Goal: Task Accomplishment & Management: Manage account settings

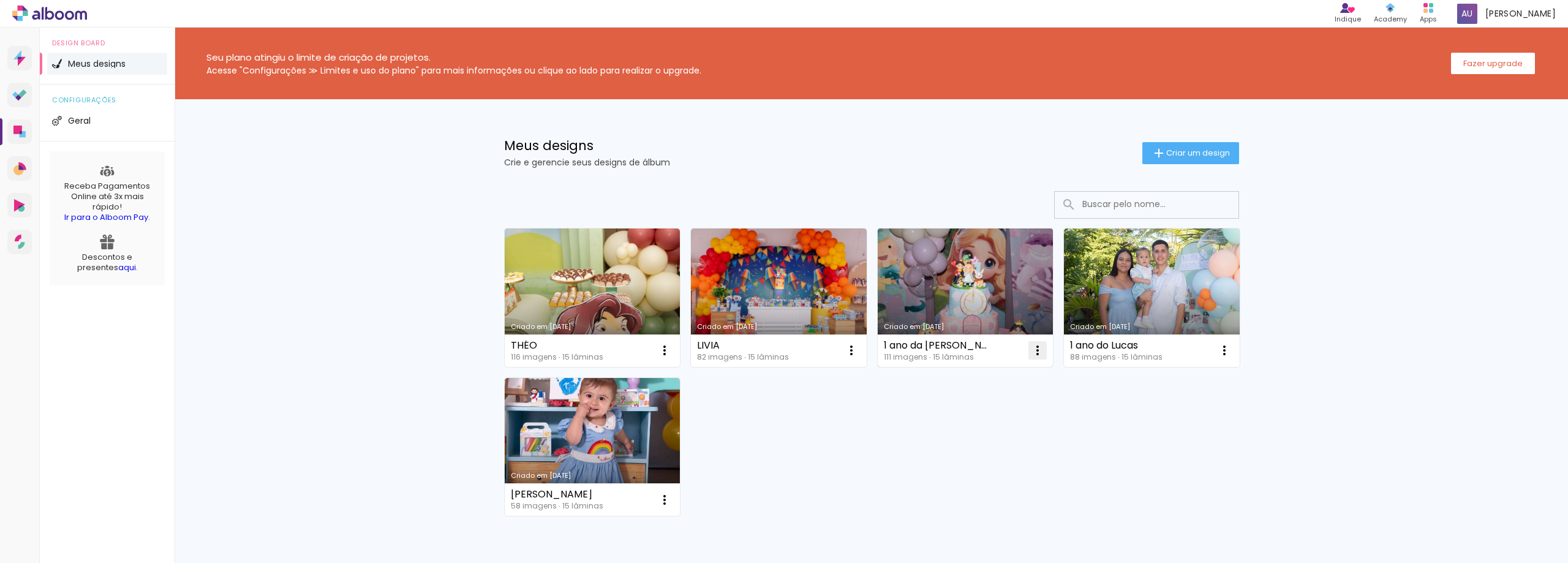
click at [672, 347] on iron-icon at bounding box center [664, 350] width 15 height 15
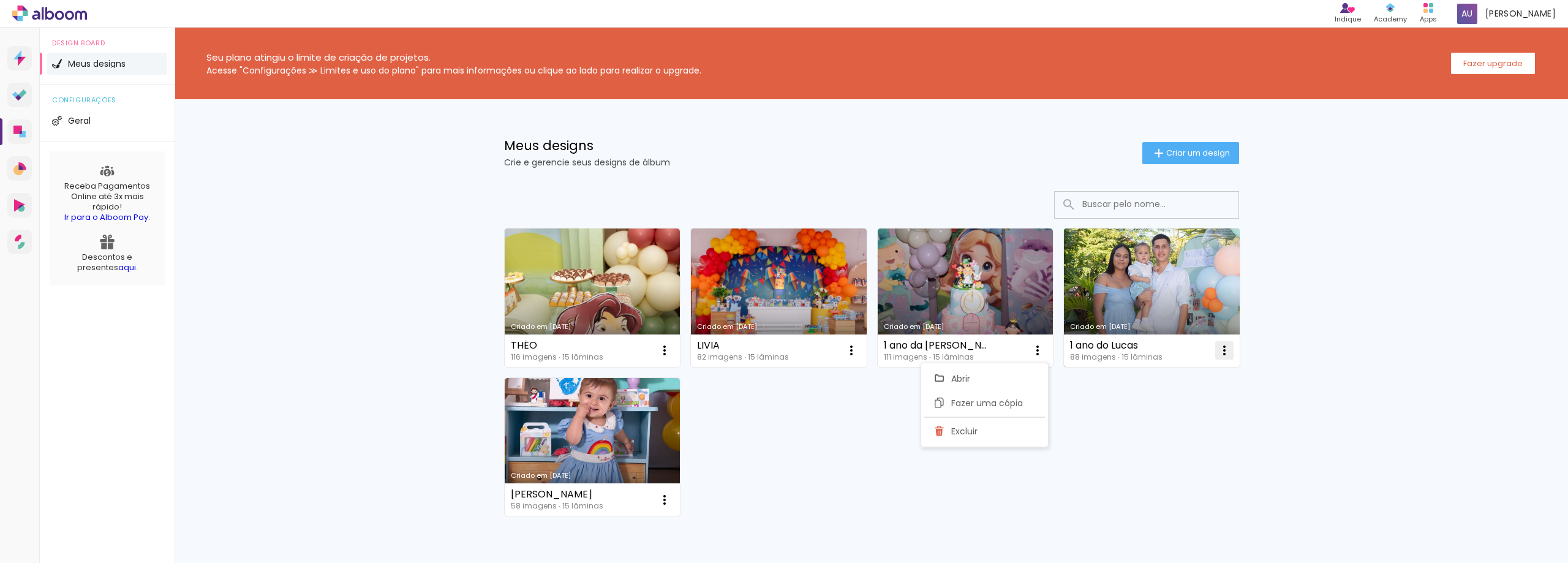
click at [672, 356] on iron-icon at bounding box center [664, 350] width 15 height 15
click at [1160, 435] on span "Excluir" at bounding box center [1151, 431] width 26 height 9
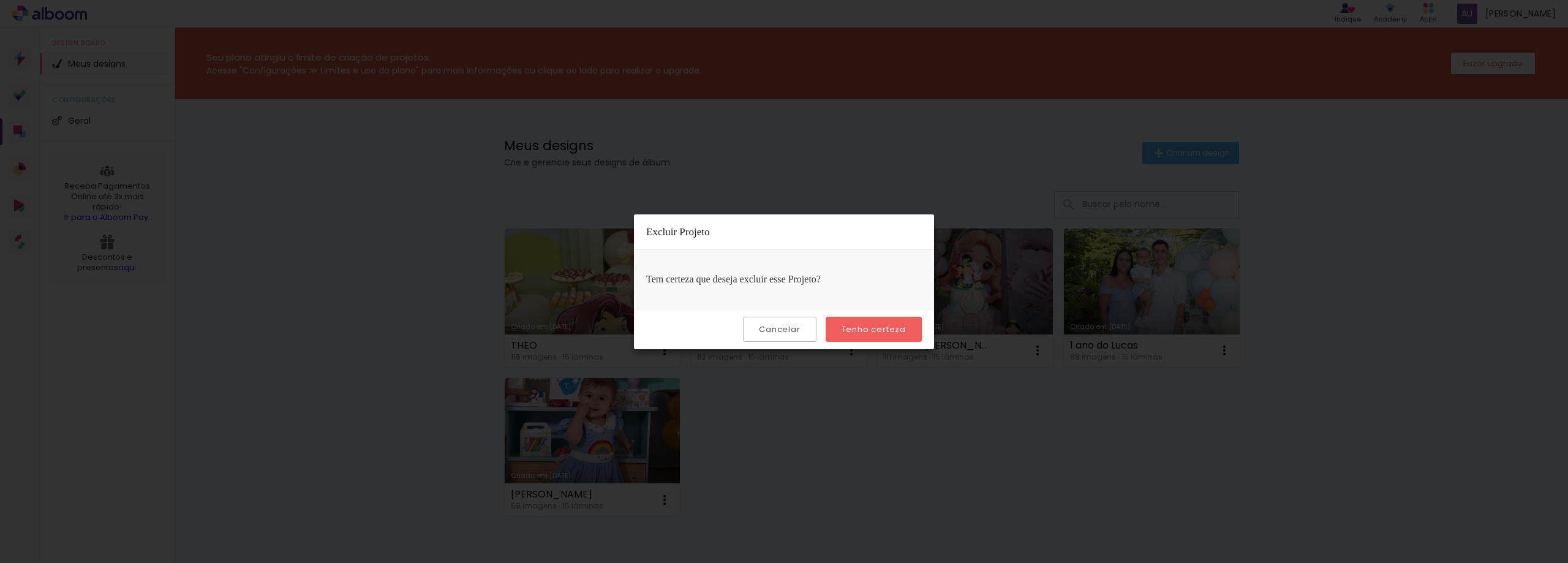
click at [0, 0] on slot "Tenho certeza" at bounding box center [0, 0] width 0 height 0
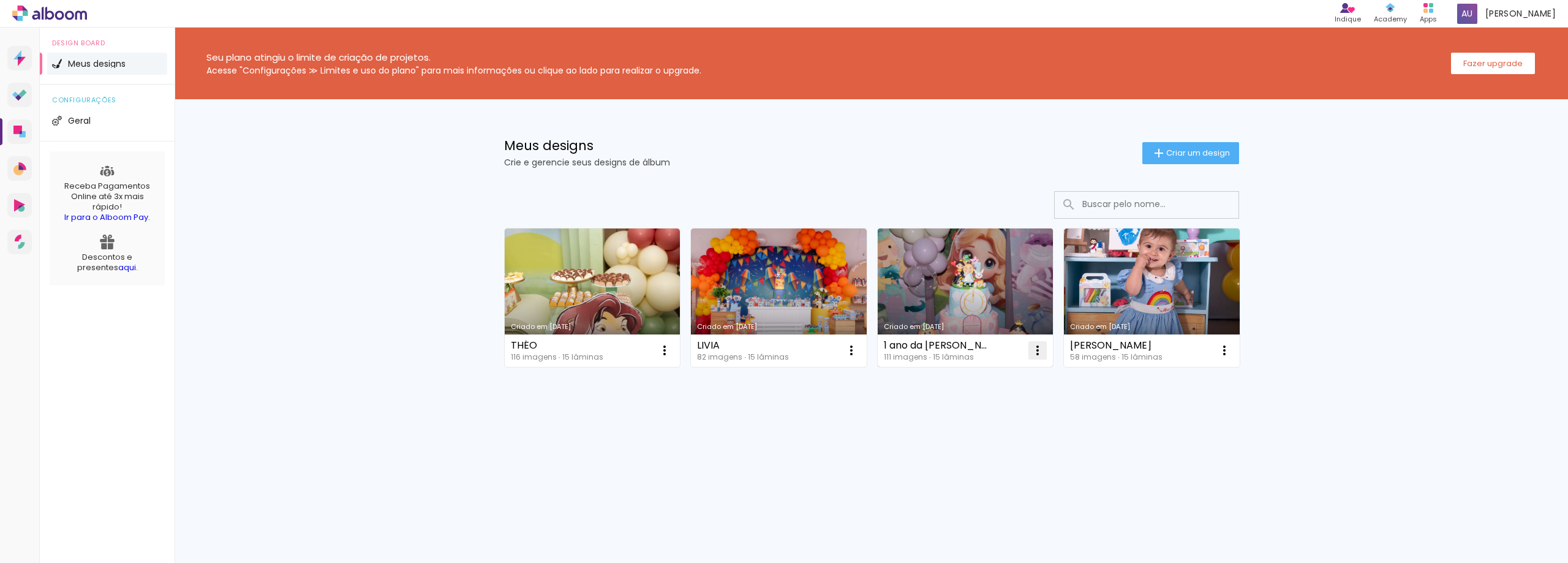
click at [672, 346] on iron-icon at bounding box center [664, 350] width 15 height 15
click at [974, 427] on span "Excluir" at bounding box center [968, 431] width 26 height 9
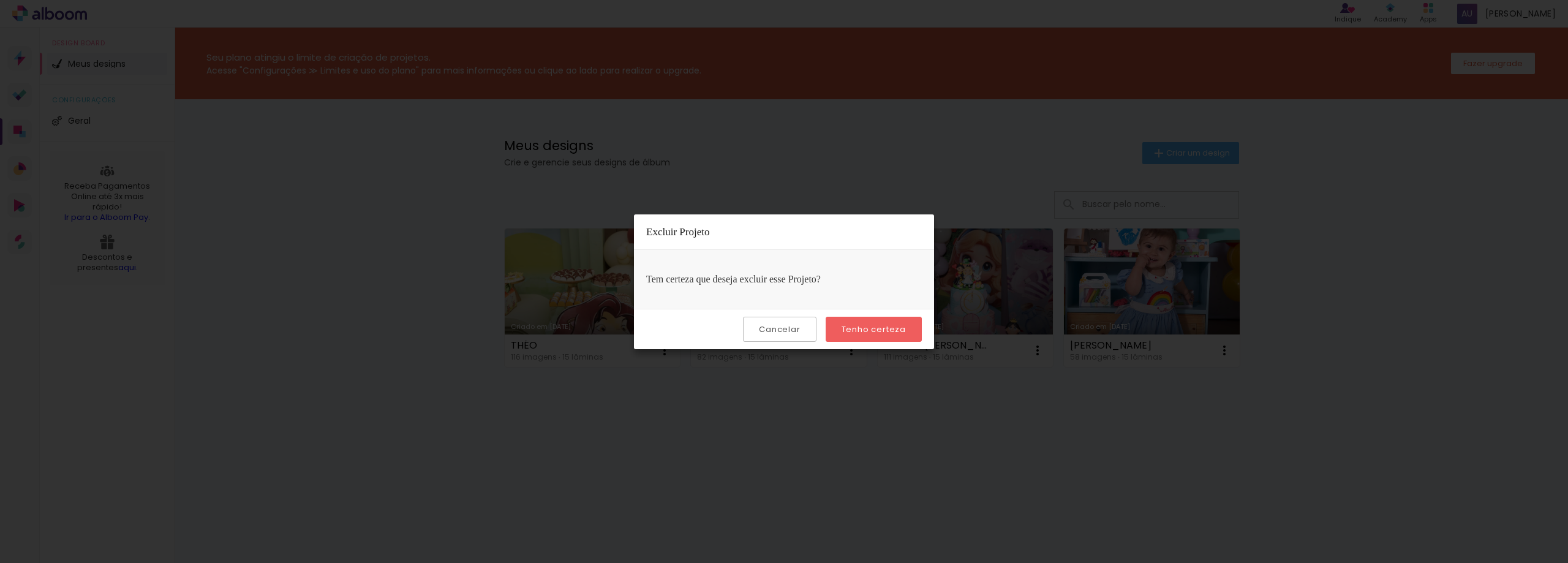
click at [0, 0] on slot "Tenho certeza" at bounding box center [0, 0] width 0 height 0
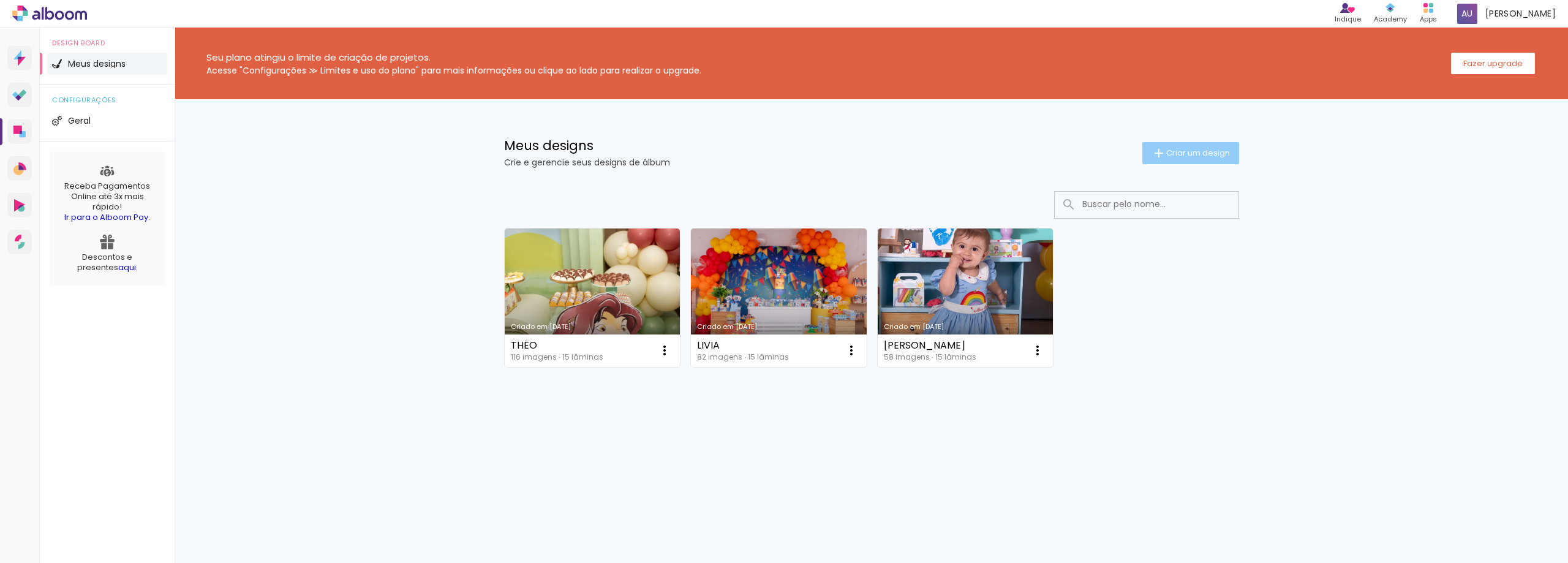
click at [1171, 149] on span "Criar um design" at bounding box center [1198, 153] width 64 height 8
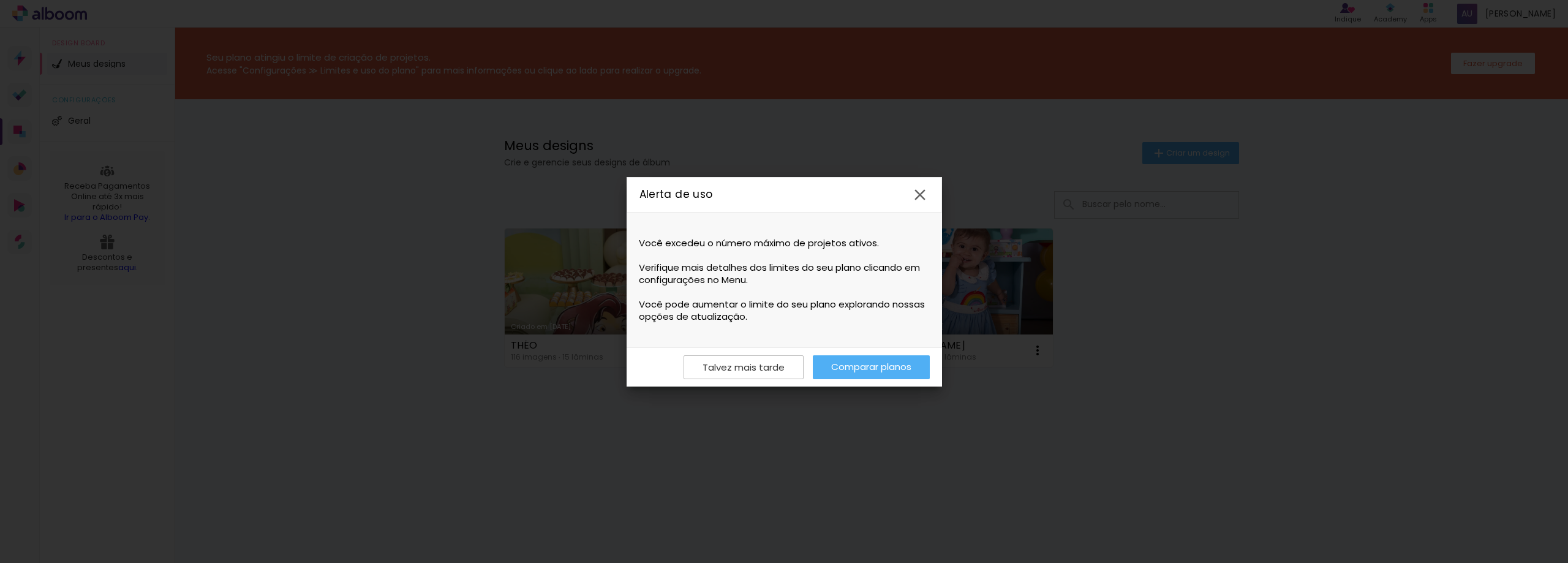
click at [911, 192] on iron-icon at bounding box center [920, 195] width 19 height 19
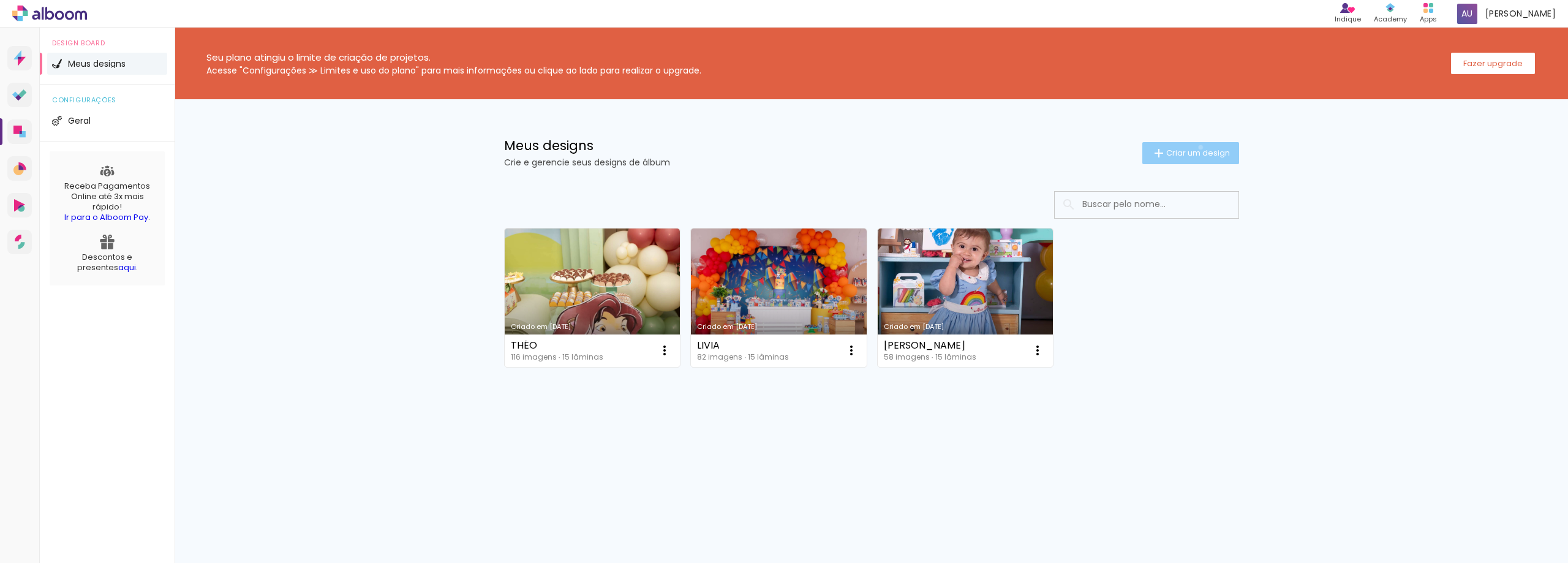
click at [1198, 149] on span "Criar um design" at bounding box center [1198, 153] width 64 height 8
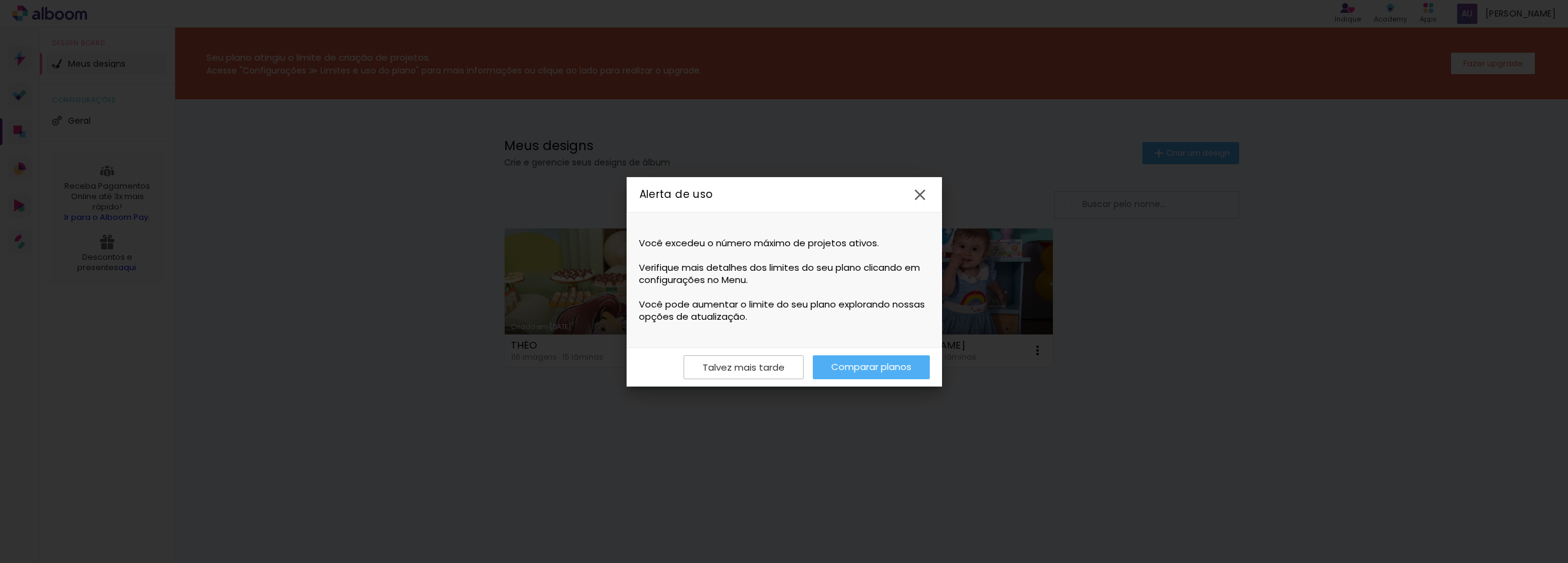
click at [891, 359] on link "Comparar planos" at bounding box center [871, 367] width 117 height 24
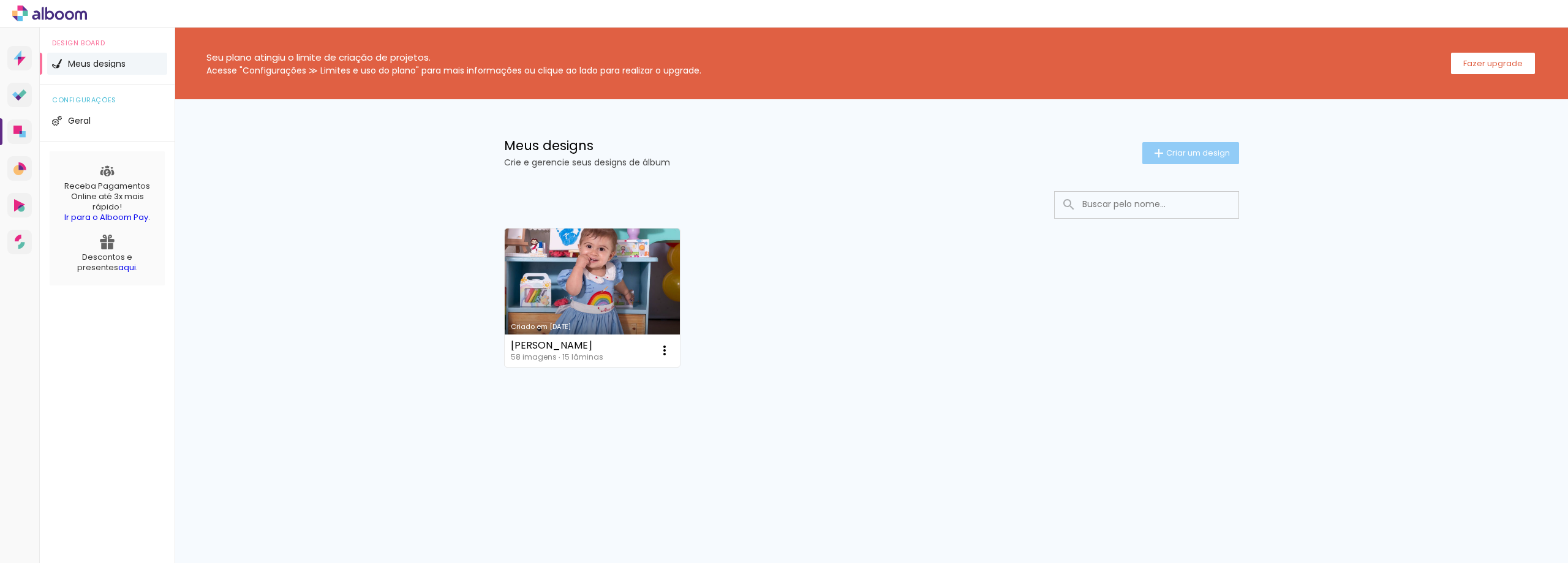
click at [1172, 152] on span "Criar um design" at bounding box center [1198, 153] width 64 height 8
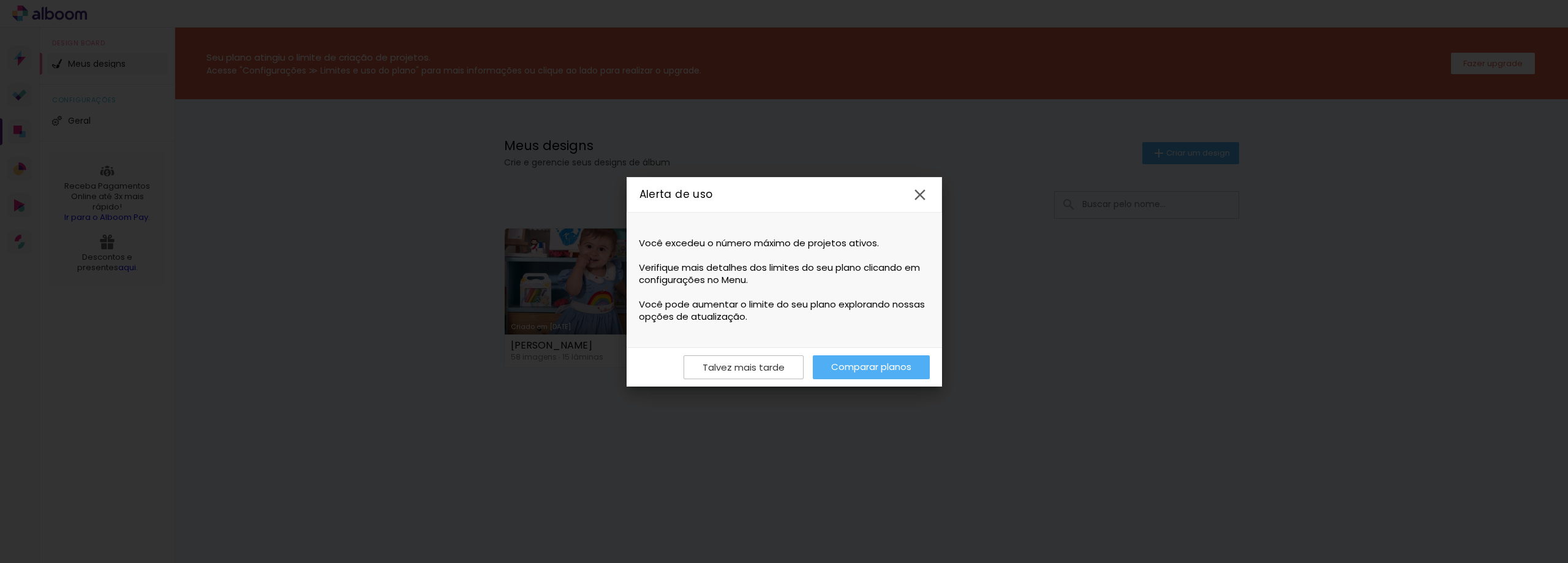
click at [923, 193] on iron-icon at bounding box center [920, 195] width 19 height 19
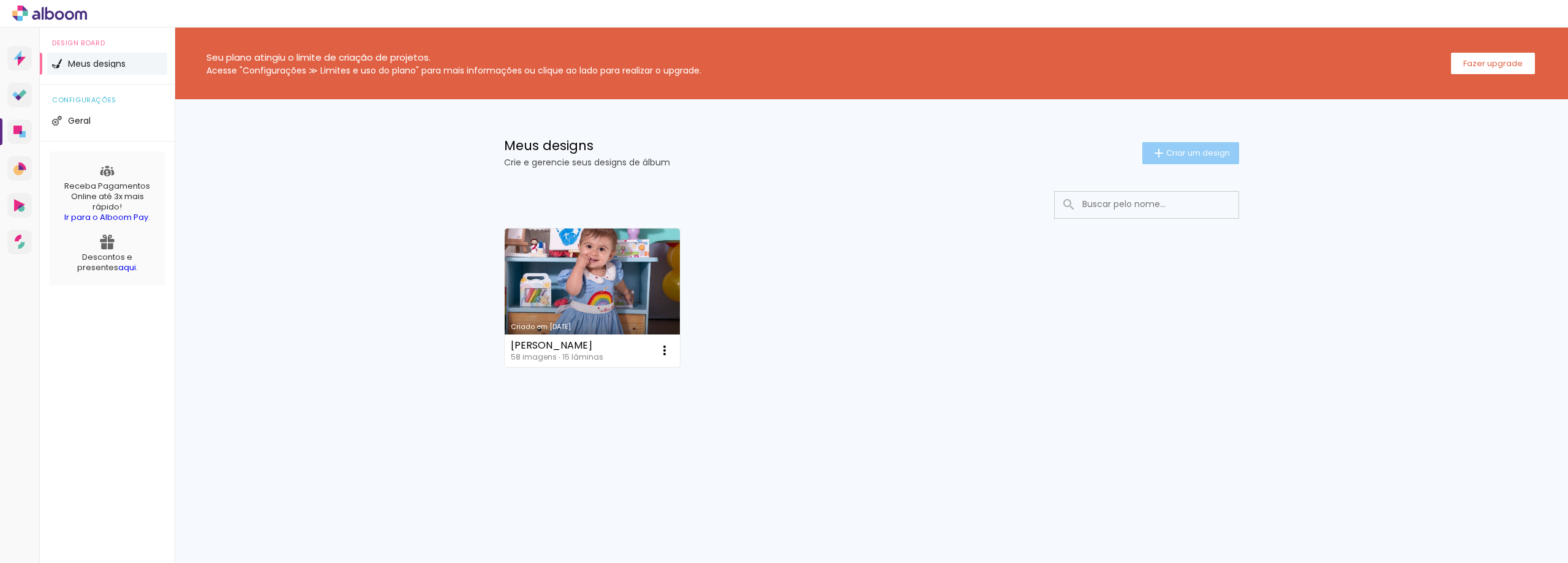
click at [1177, 146] on paper-button "Criar um design" at bounding box center [1190, 153] width 97 height 22
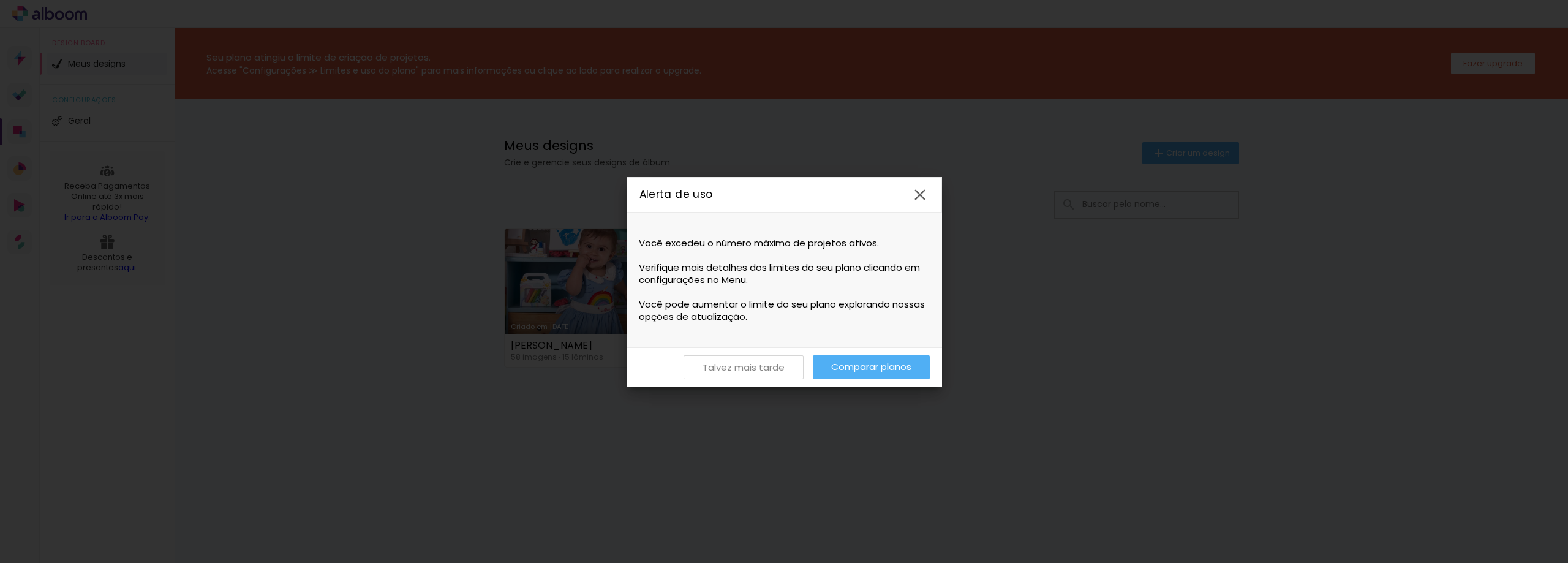
click at [784, 366] on paper-button "Talvez mais tarde" at bounding box center [743, 367] width 120 height 24
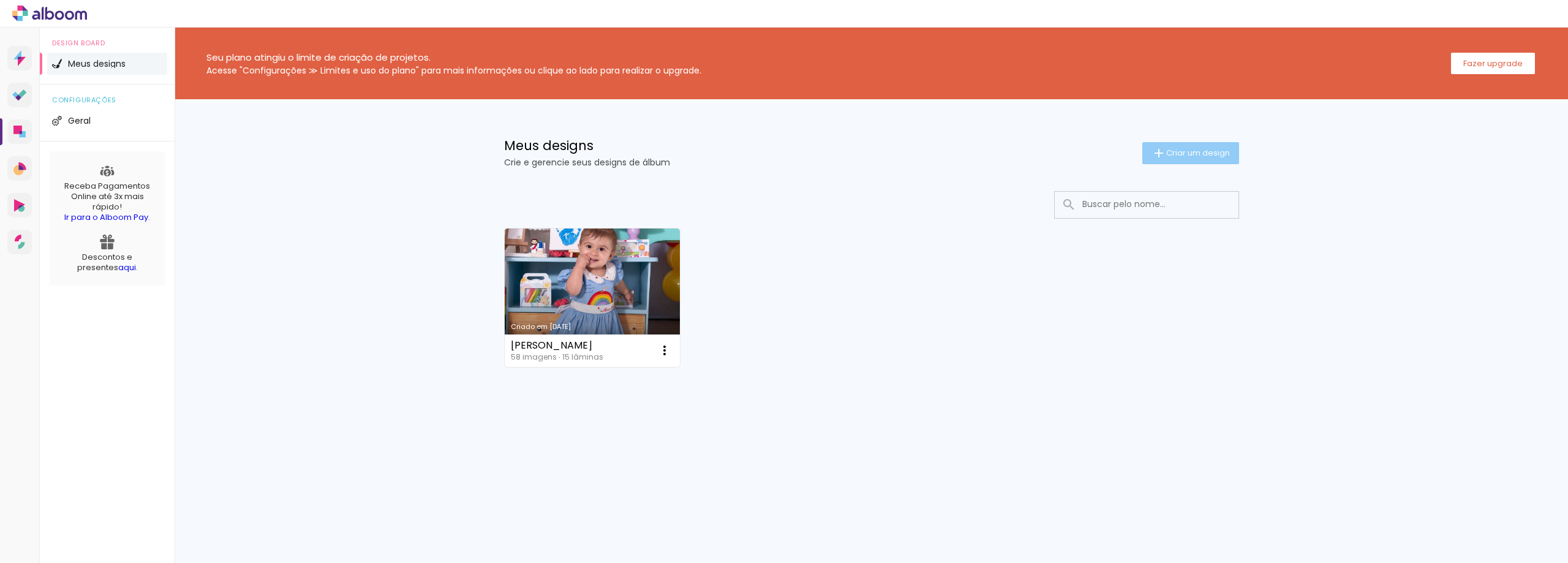
click at [1167, 156] on span "Criar um design" at bounding box center [1198, 153] width 64 height 8
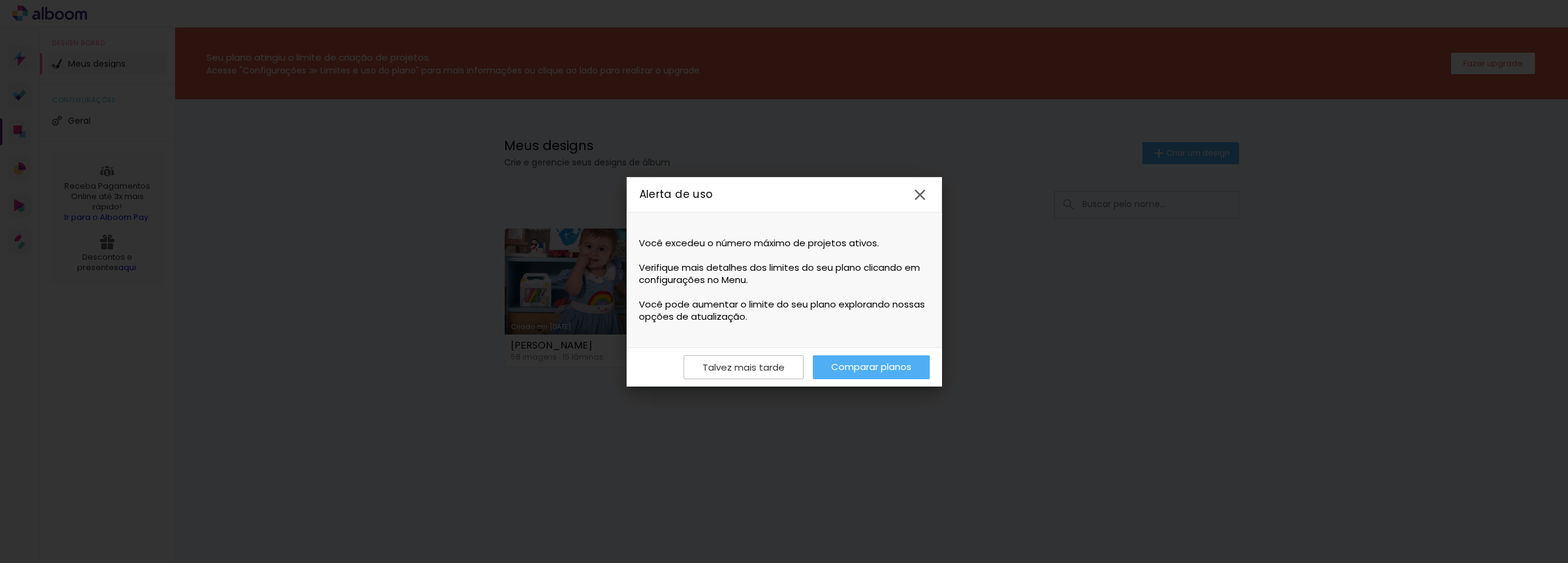
click at [861, 365] on link "Comparar planos" at bounding box center [871, 367] width 117 height 24
